Goal: Navigation & Orientation: Find specific page/section

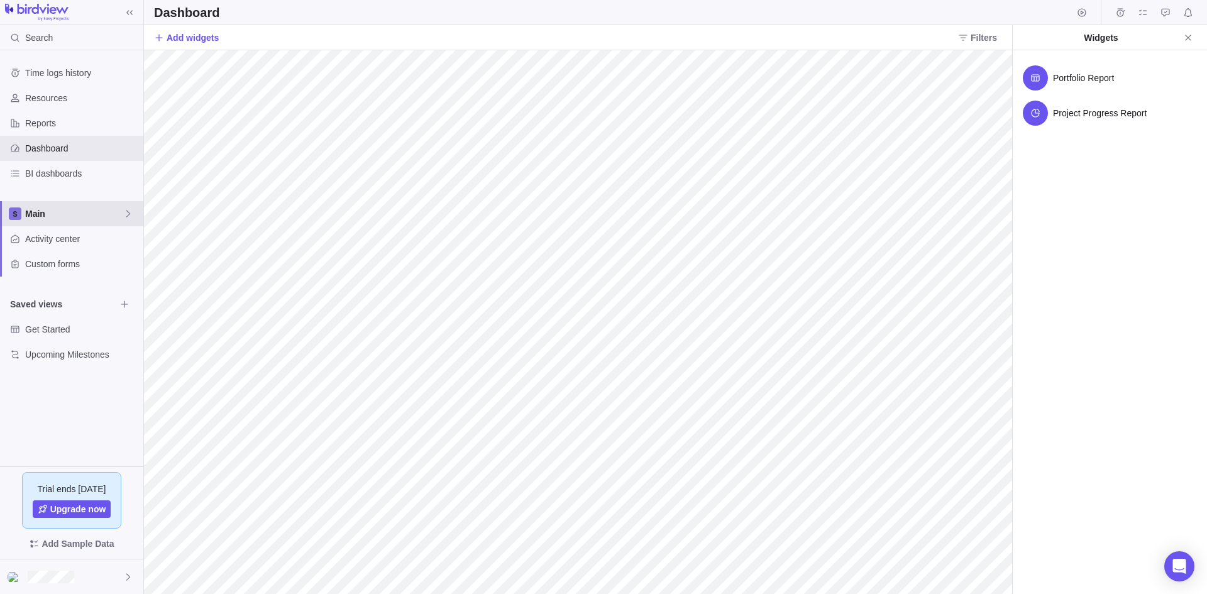
click at [57, 214] on span "Main" at bounding box center [74, 214] width 98 height 13
click at [80, 193] on div "Time logs history Resources Reports Dashboard BI dashboards Main Activity cente…" at bounding box center [71, 258] width 143 height 416
click at [55, 237] on span "Activity center" at bounding box center [81, 239] width 113 height 13
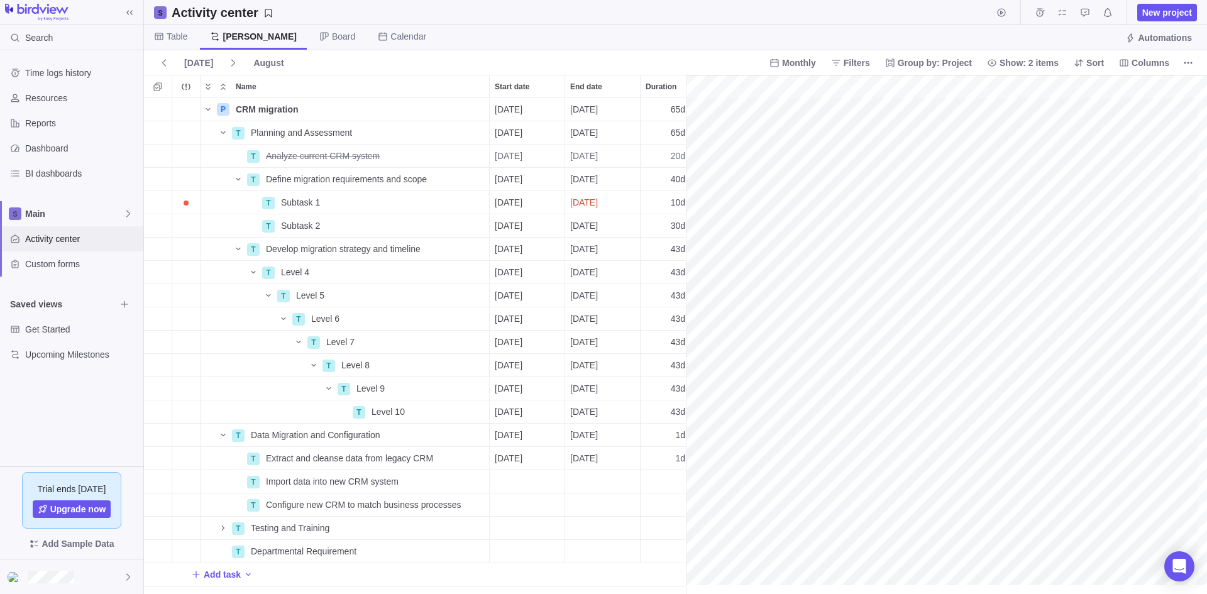
scroll to position [0, 354]
click at [175, 31] on span "Table" at bounding box center [177, 36] width 21 height 13
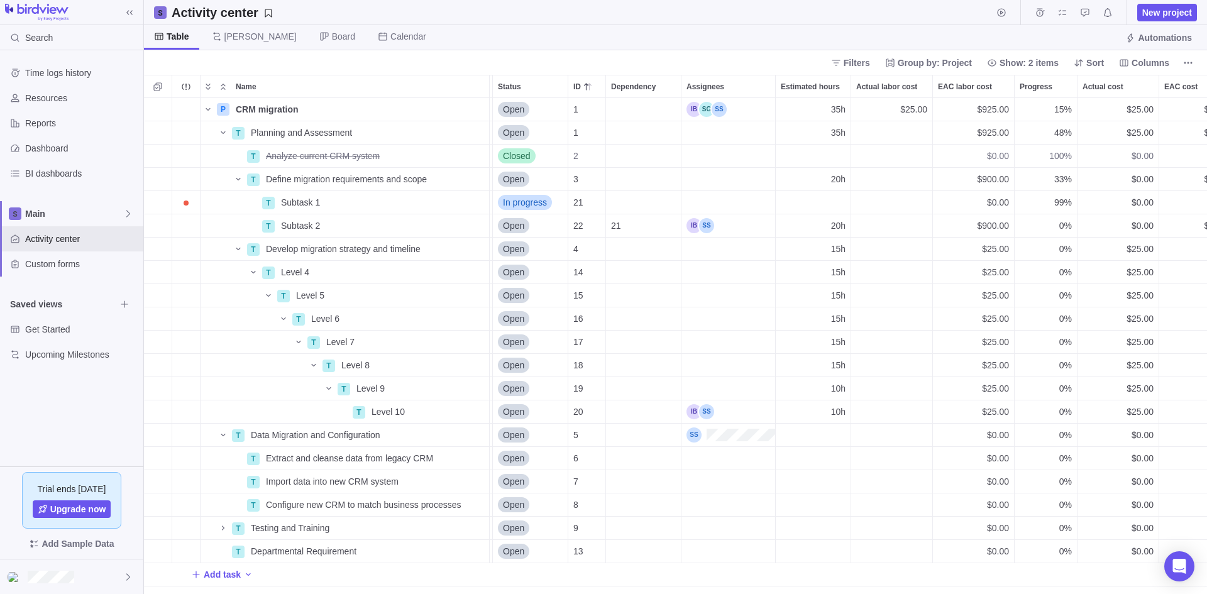
scroll to position [0, 0]
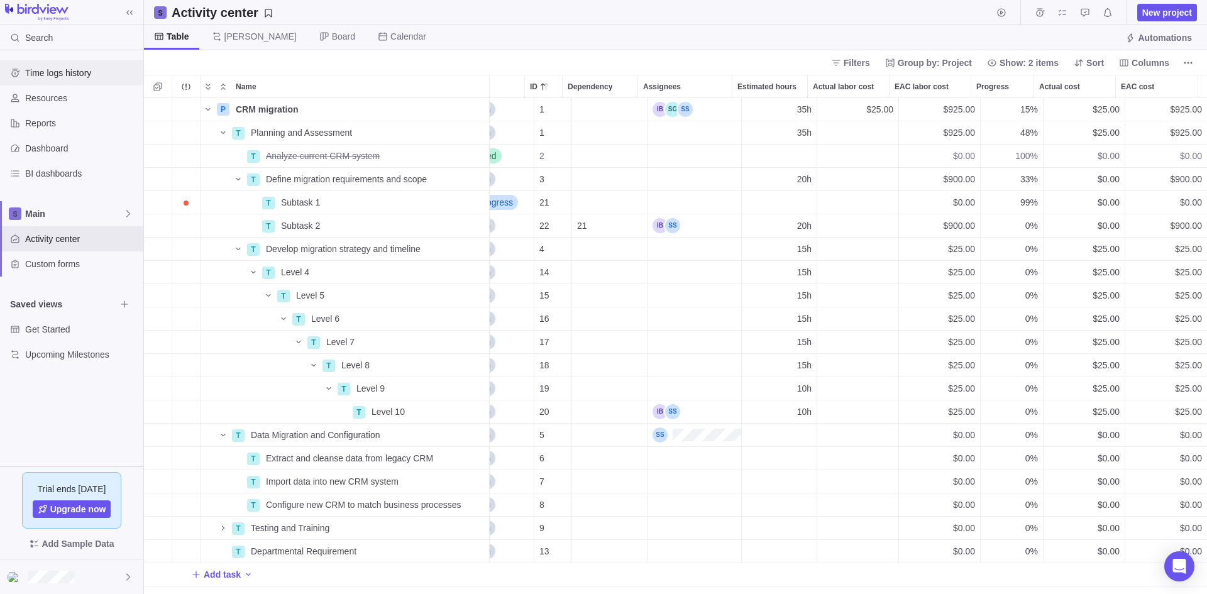
click at [80, 74] on span "Time logs history" at bounding box center [81, 73] width 113 height 13
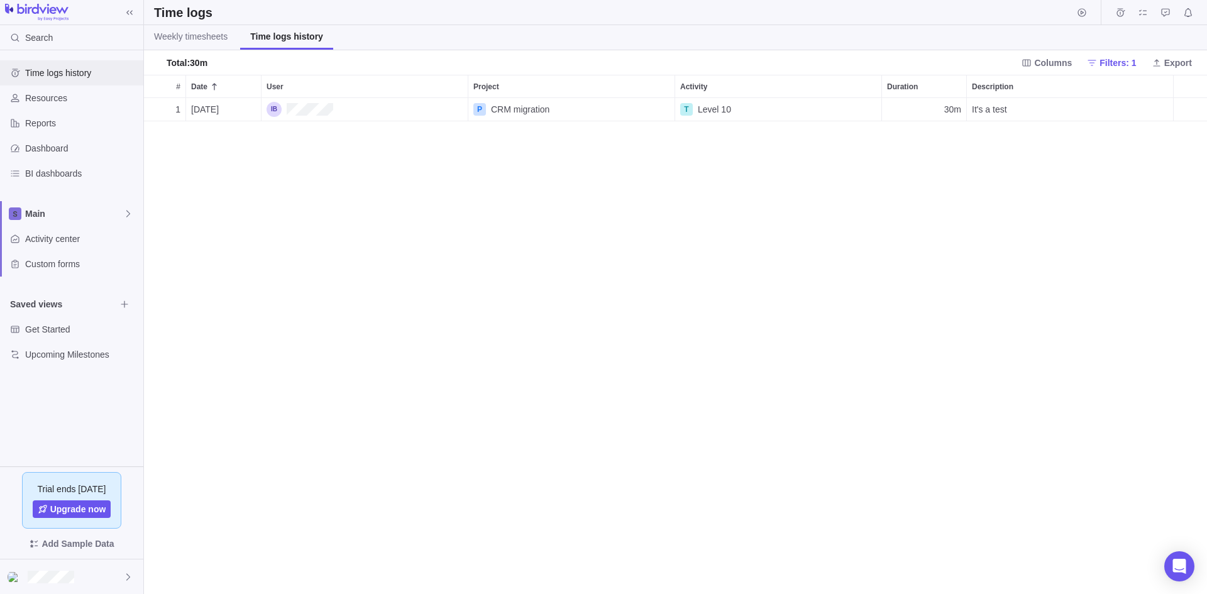
scroll to position [487, 1054]
click at [199, 42] on span "Weekly timesheets" at bounding box center [191, 36] width 74 height 13
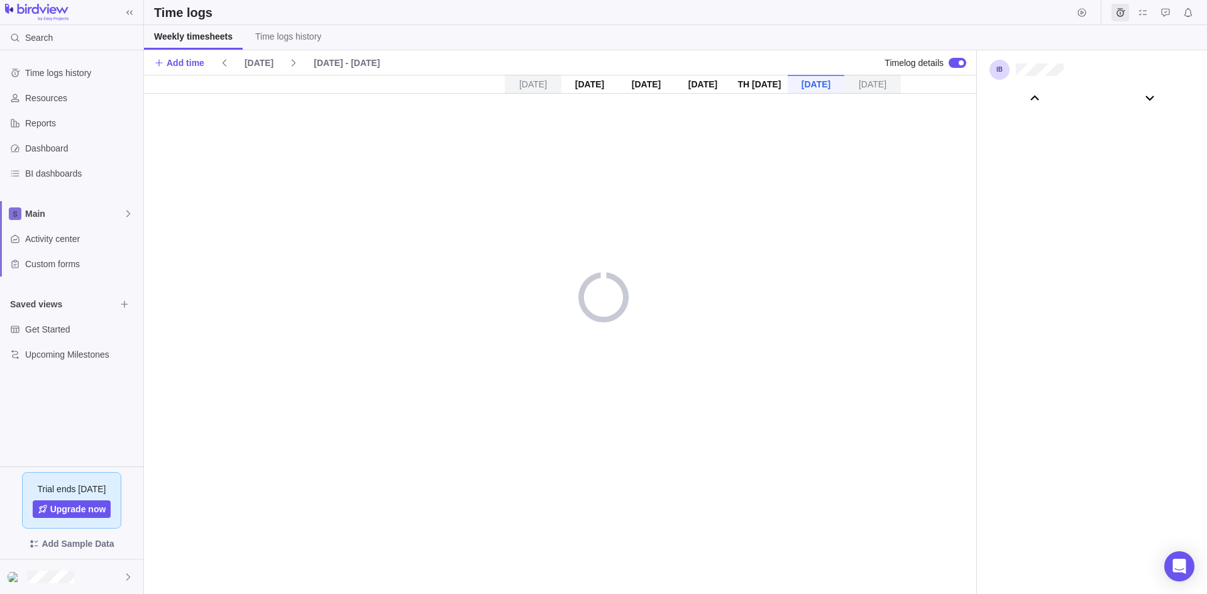
scroll to position [69914, 0]
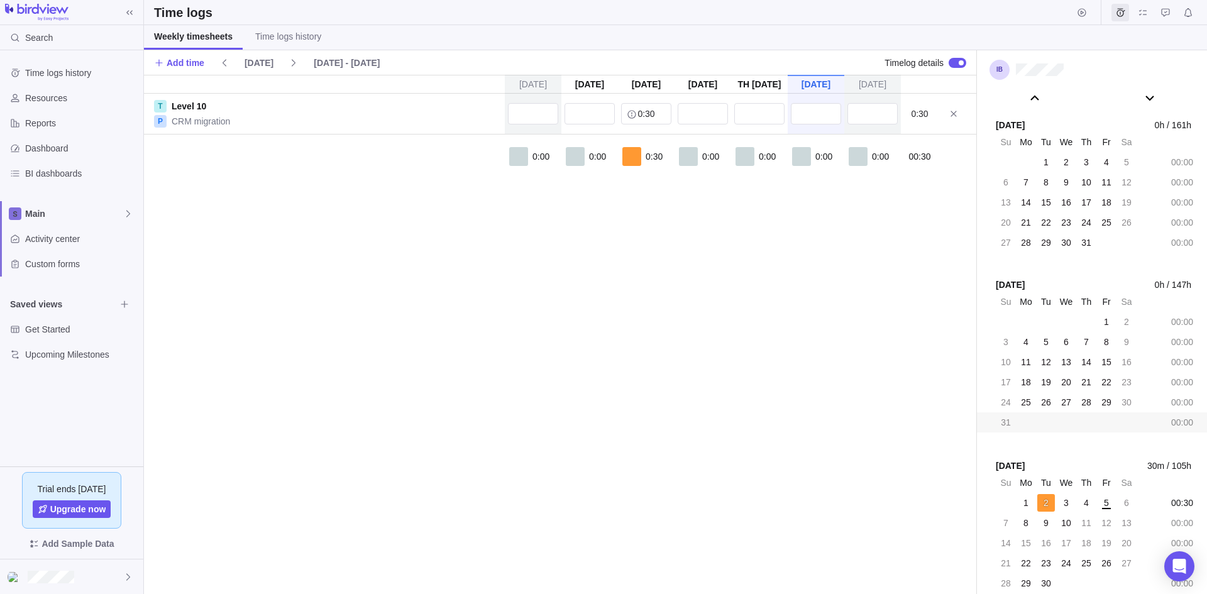
click at [326, 58] on div "[DATE] - [DATE]" at bounding box center [347, 63] width 76 height 18
click at [340, 60] on div "[DATE] - [DATE]" at bounding box center [347, 63] width 76 height 18
click at [341, 62] on div "[DATE] - [DATE]" at bounding box center [347, 63] width 76 height 18
click at [358, 227] on div "[DATE] [DATE] [DATE] [DATE] [DATE] [DATE] [DATE] T Level 10 P CRM migration 0:3…" at bounding box center [560, 334] width 833 height 519
click at [291, 36] on span "Time logs history" at bounding box center [288, 36] width 66 height 13
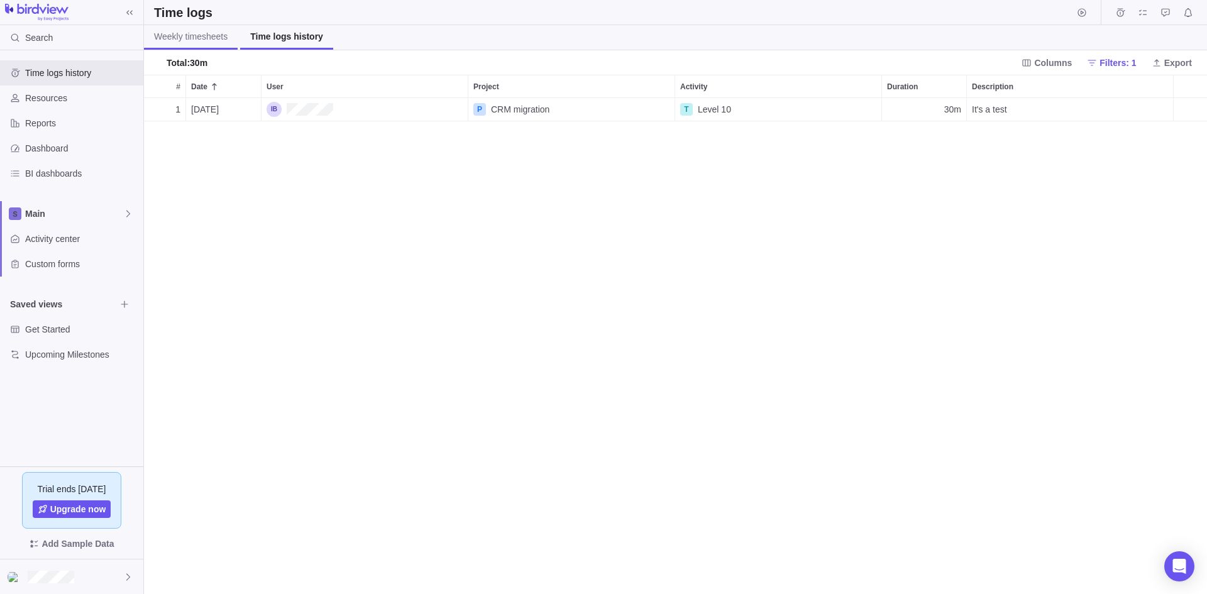
scroll to position [487, 1054]
click at [182, 34] on span "Weekly timesheets" at bounding box center [191, 36] width 74 height 13
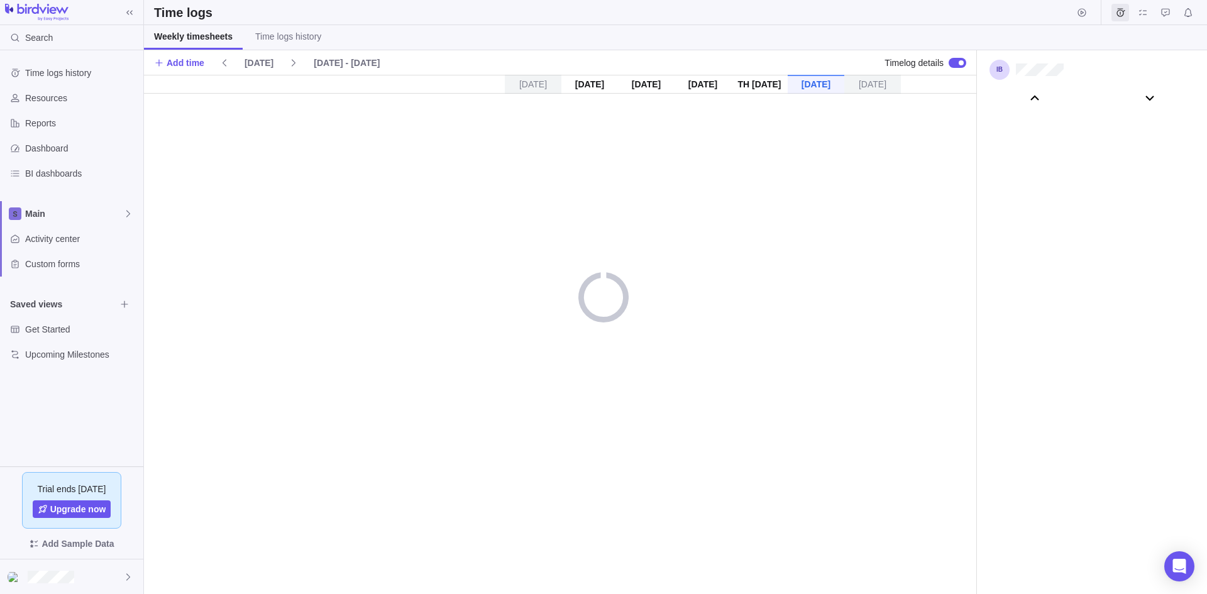
scroll to position [69914, 0]
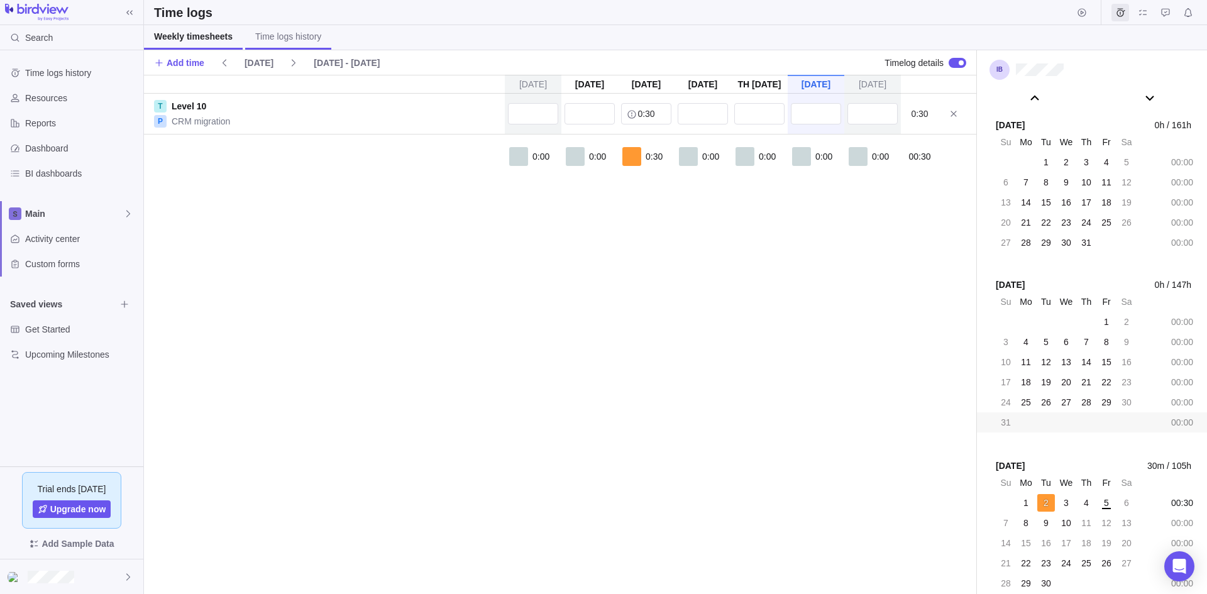
click at [302, 45] on link "Time logs history" at bounding box center [288, 37] width 86 height 25
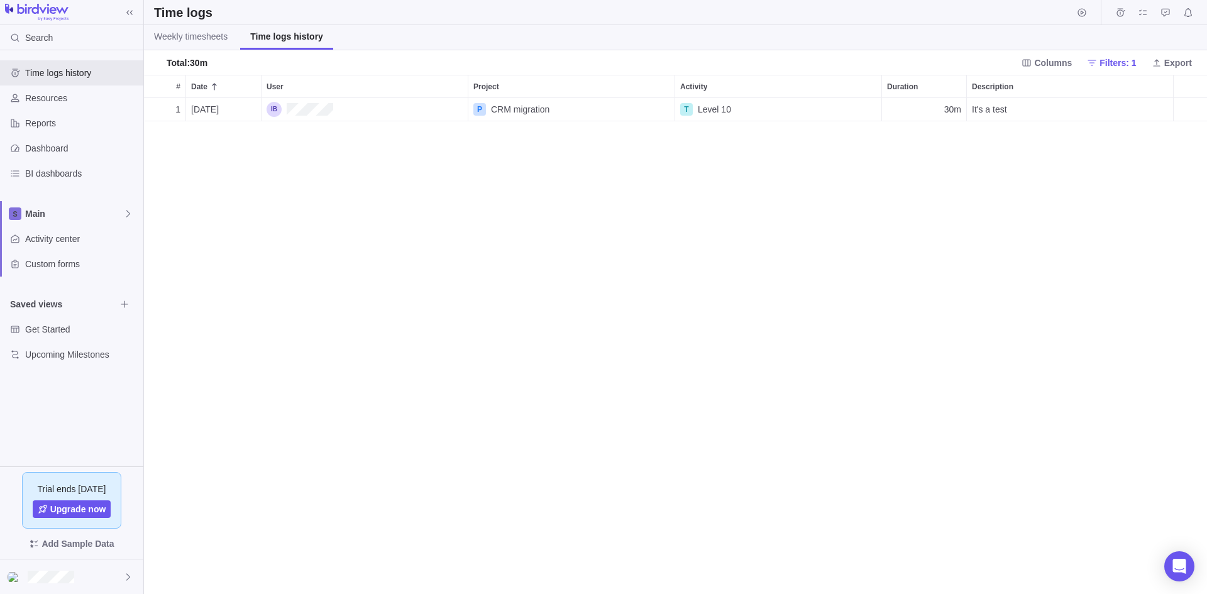
scroll to position [487, 1054]
click at [187, 35] on span "Weekly timesheets" at bounding box center [191, 36] width 74 height 13
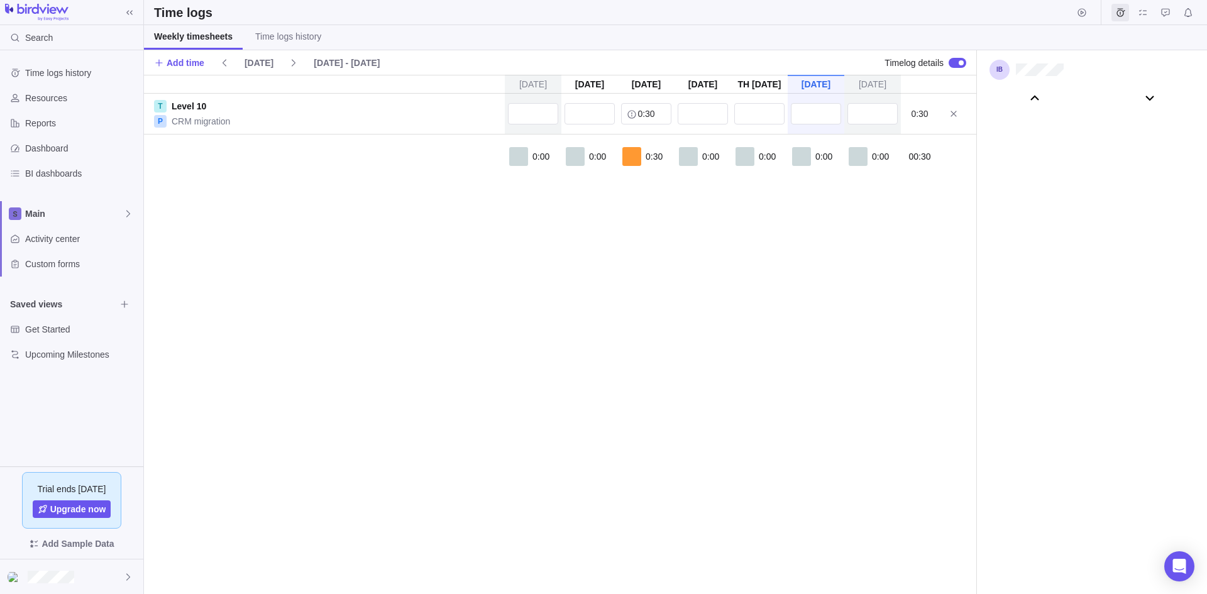
scroll to position [69914, 0]
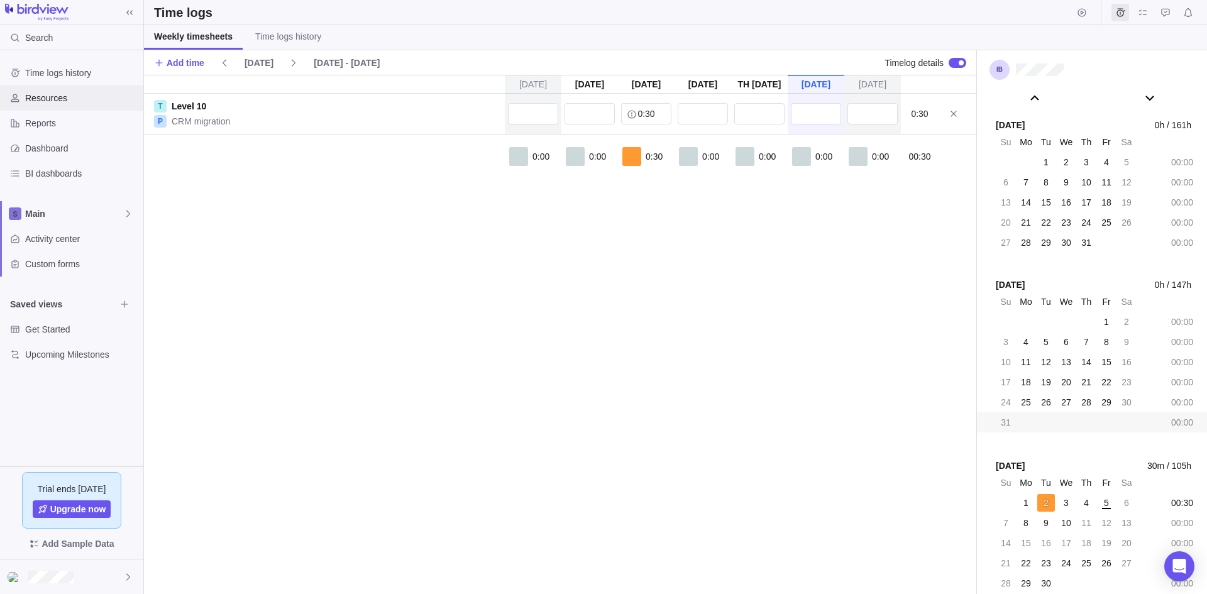
click at [45, 96] on span "Resources" at bounding box center [81, 98] width 113 height 13
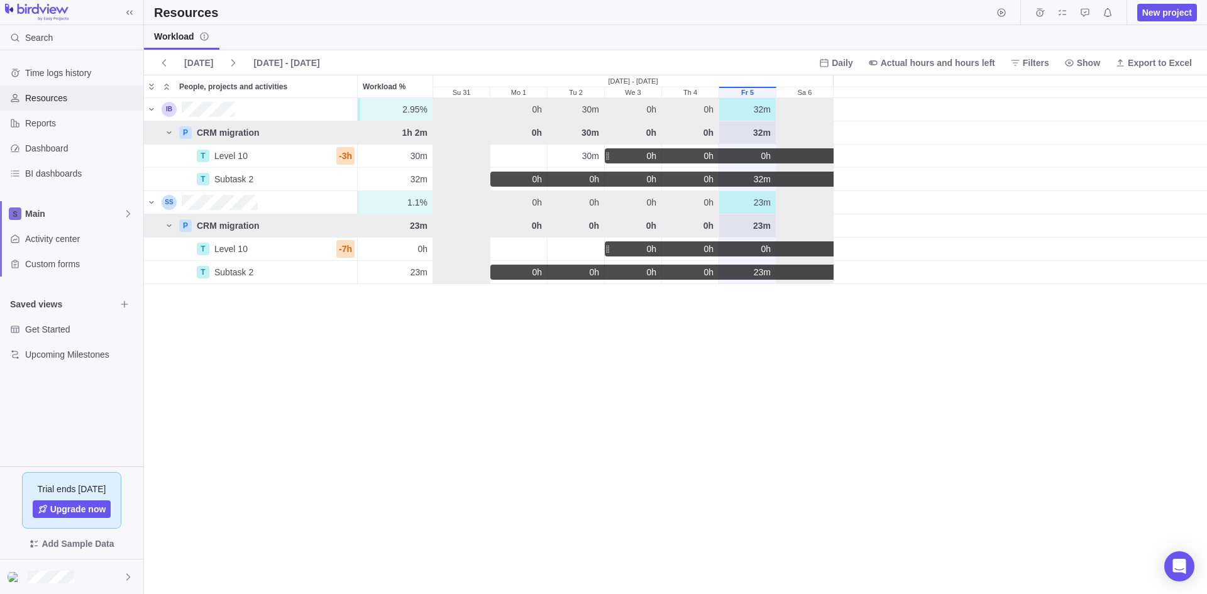
scroll to position [486, 1054]
click at [279, 60] on span "[DATE] - [DATE]" at bounding box center [286, 63] width 66 height 13
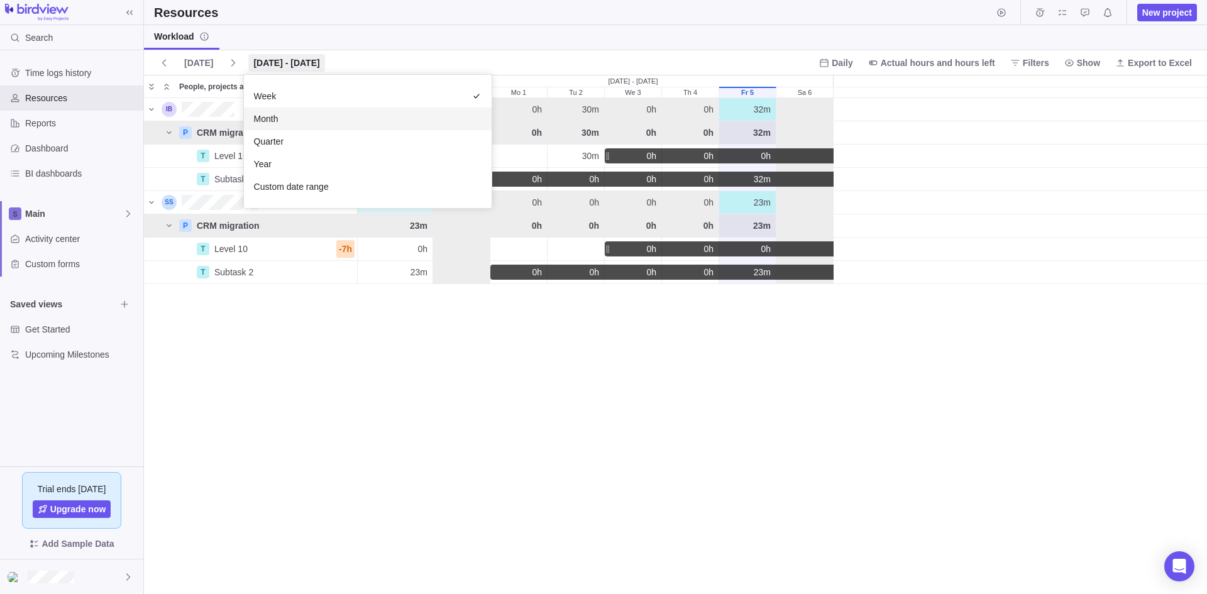
click at [272, 115] on span "Month" at bounding box center [266, 119] width 25 height 13
